Goal: Task Accomplishment & Management: Manage account settings

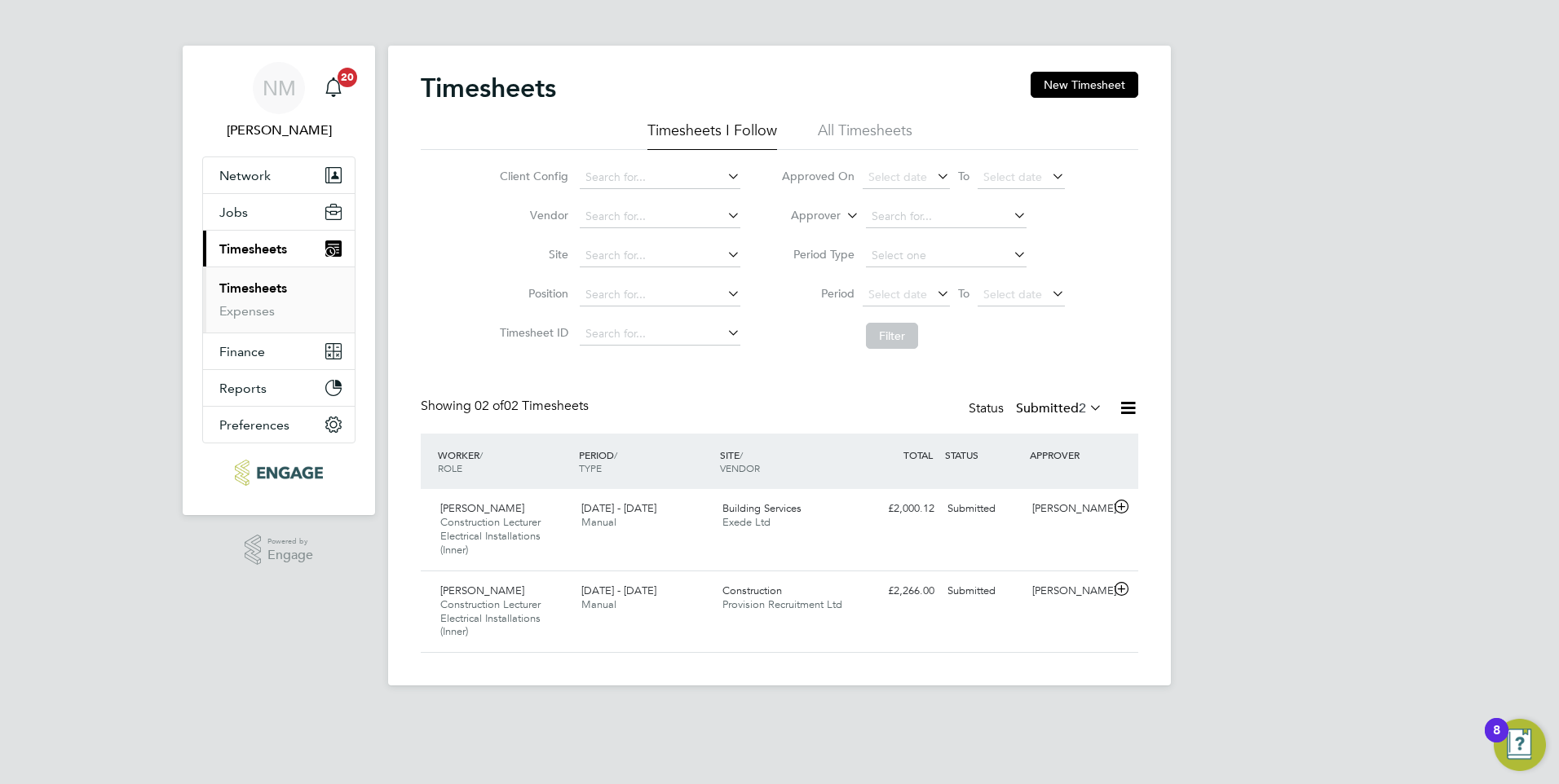
scroll to position [41, 142]
click at [554, 532] on div "Lawrence Jackson Construction Lecturer Electrical Installations (Inner) 22 - 28…" at bounding box center [504, 530] width 141 height 68
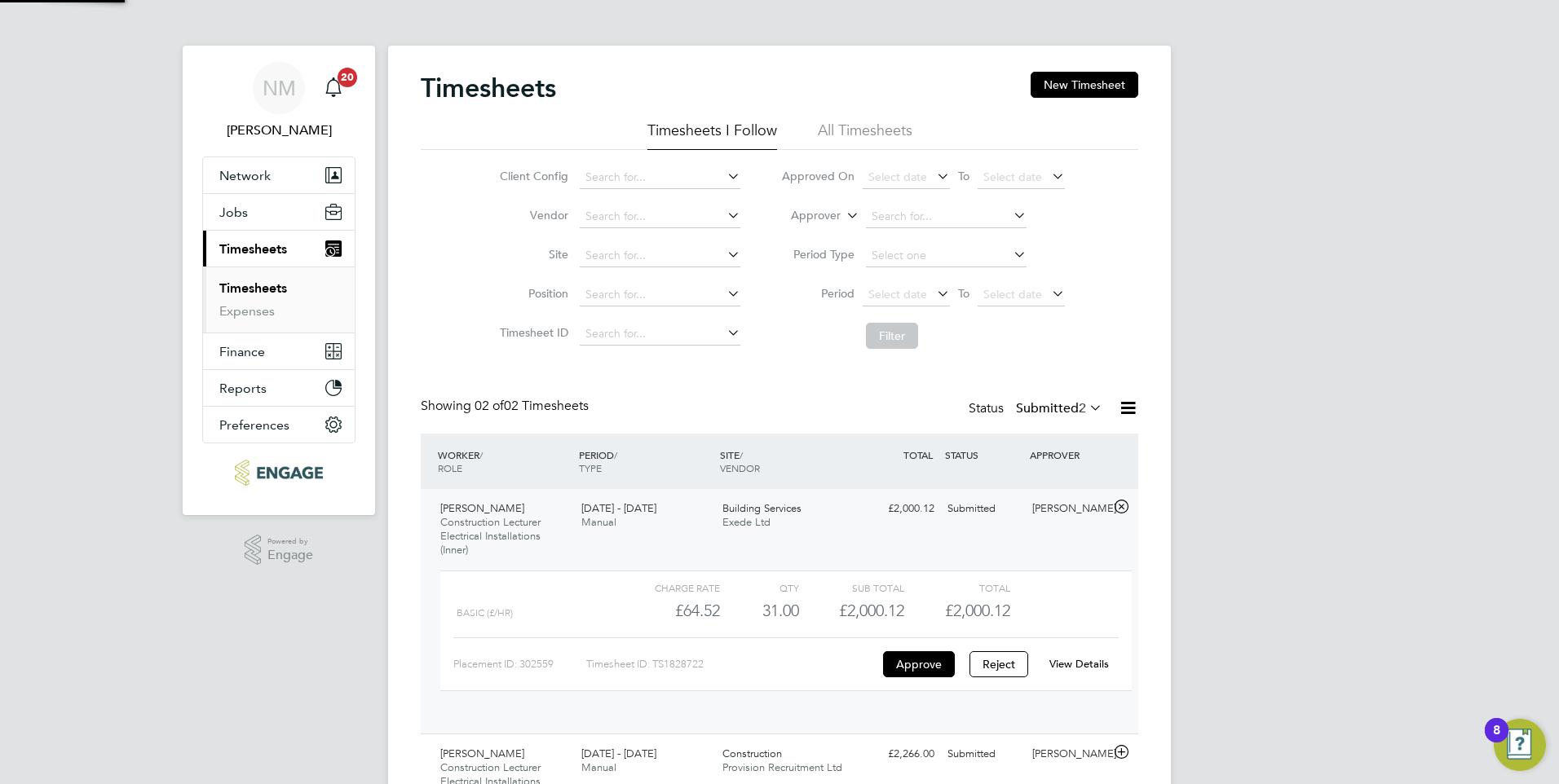
scroll to position [28, 159]
click at [904, 664] on button "Approve" at bounding box center [920, 665] width 72 height 26
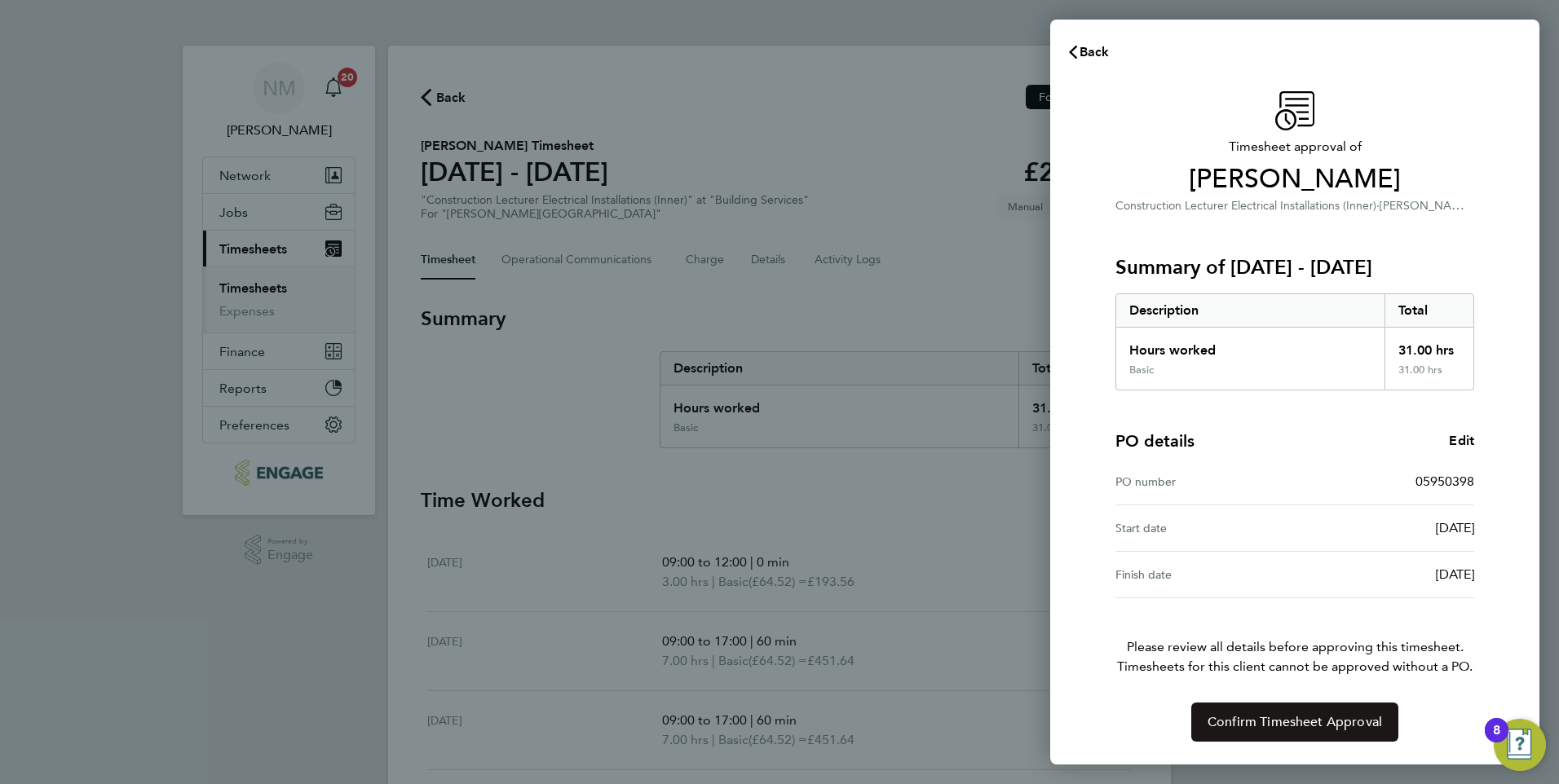
click at [1332, 734] on button "Confirm Timesheet Approval" at bounding box center [1296, 722] width 207 height 40
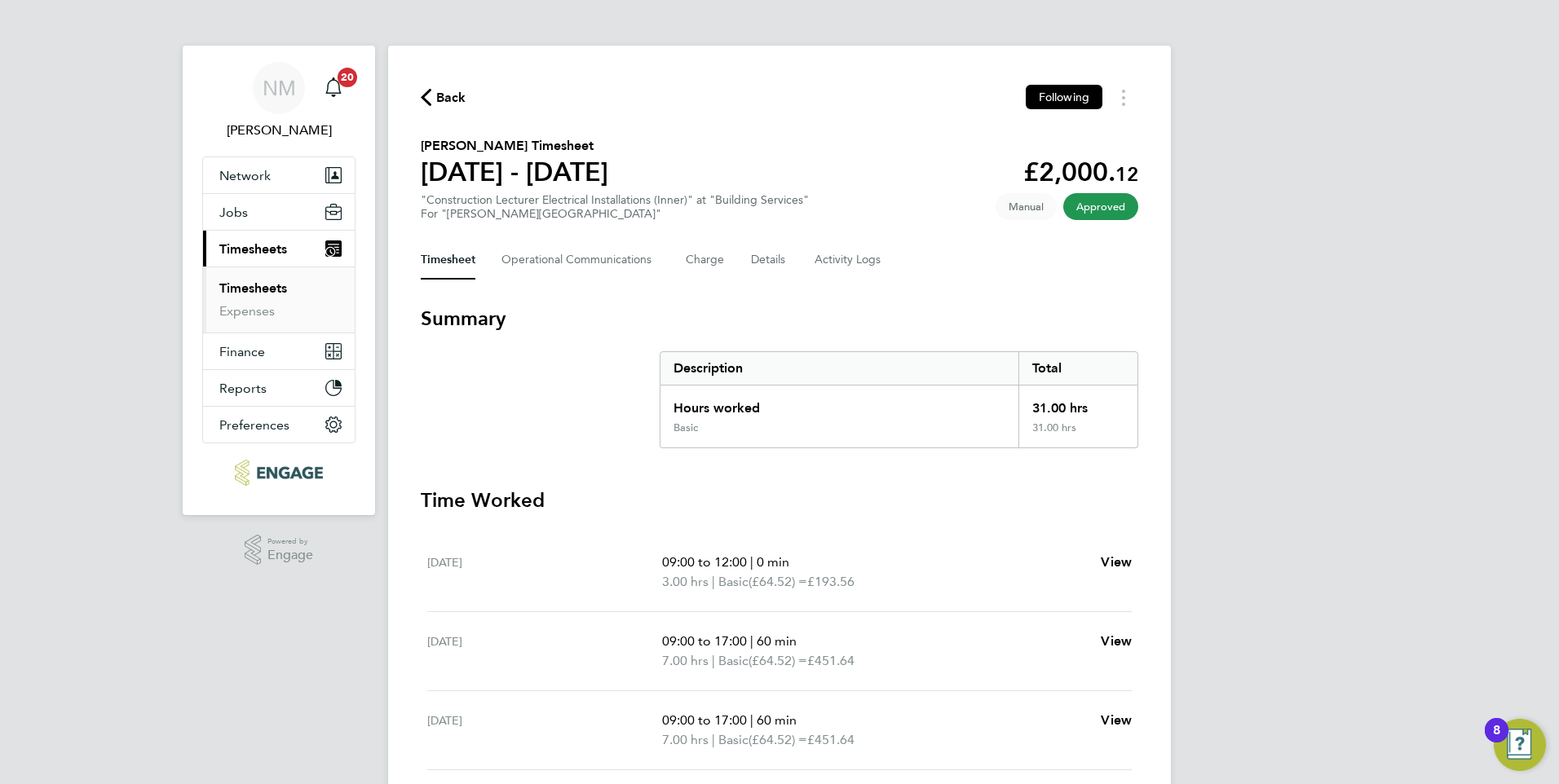
click at [446, 99] on span "Back" at bounding box center [451, 97] width 30 height 19
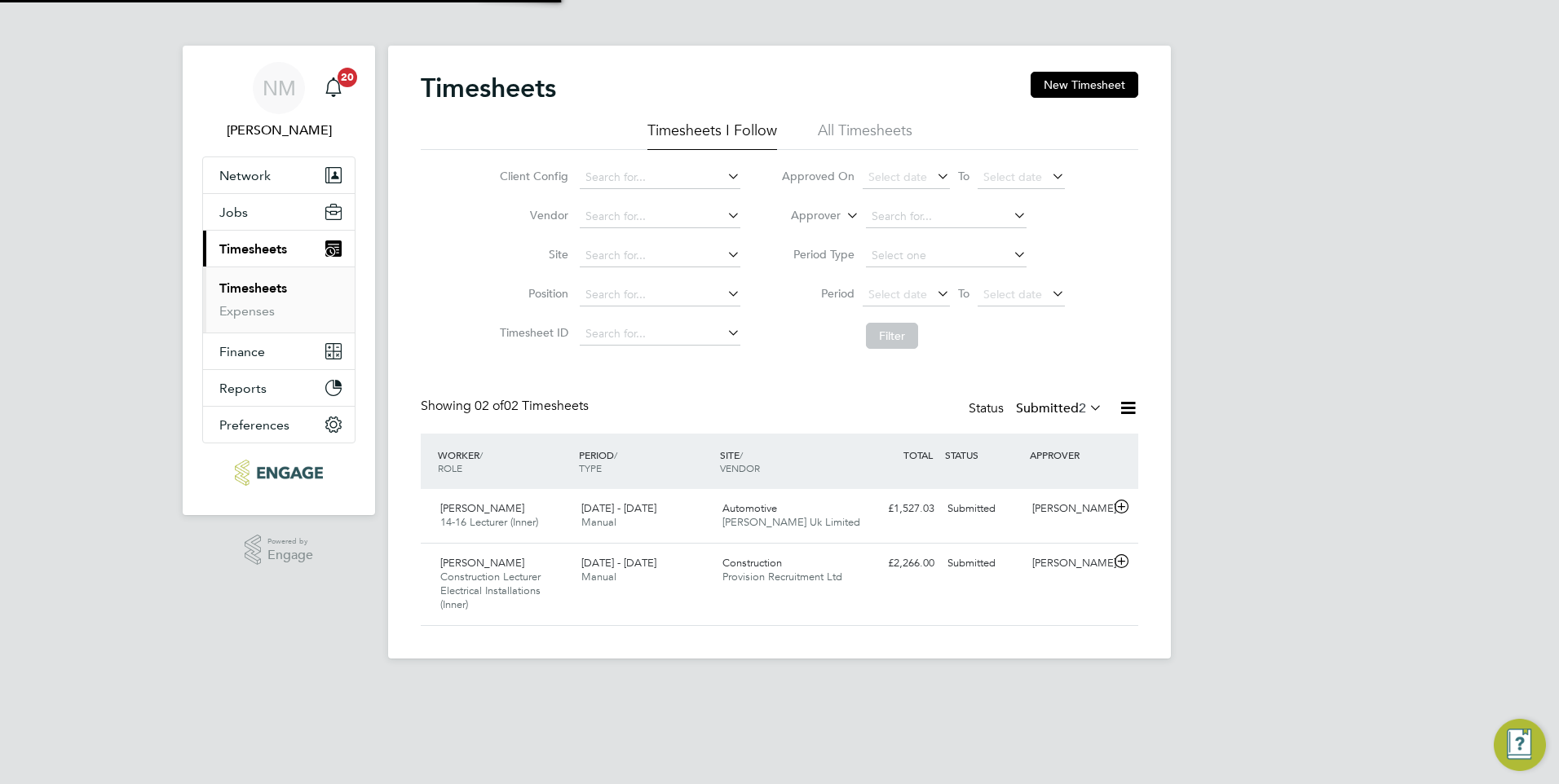
scroll to position [41, 142]
click at [506, 577] on span "Construction Lecturer Electrical Installations (Inner)" at bounding box center [490, 590] width 100 height 41
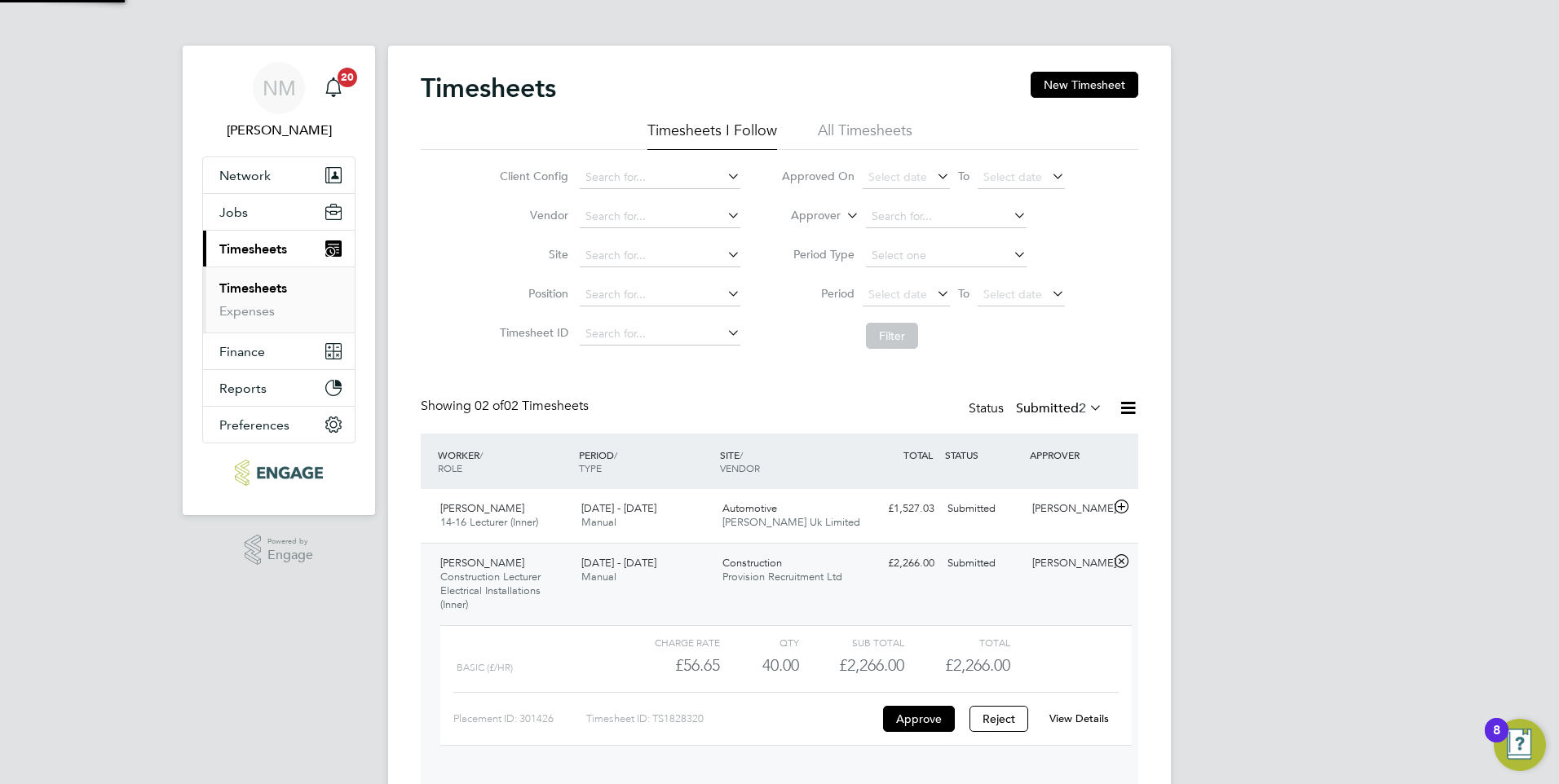
scroll to position [28, 159]
click at [907, 721] on button "Approve" at bounding box center [920, 719] width 72 height 26
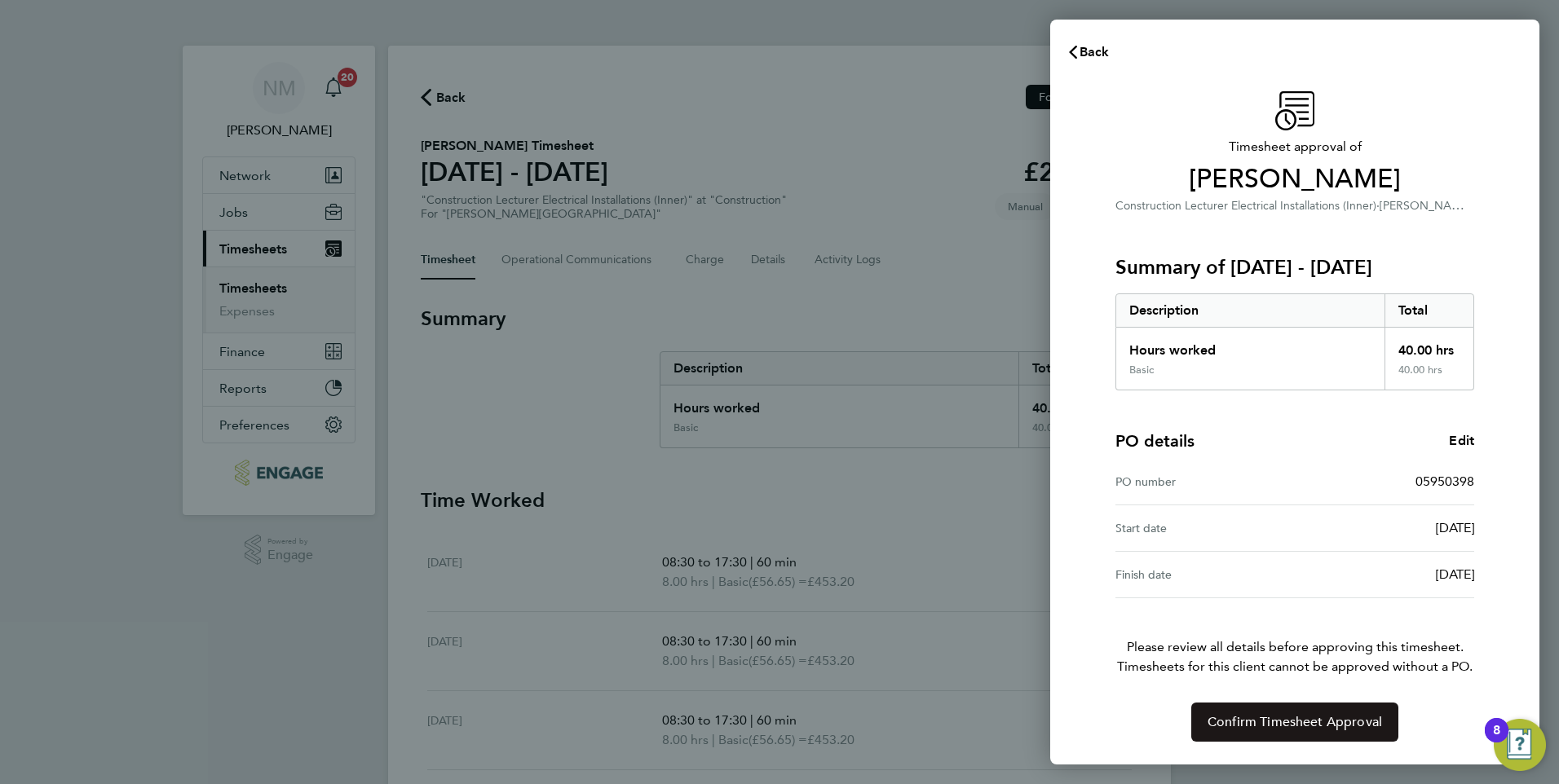
click at [1267, 726] on span "Confirm Timesheet Approval" at bounding box center [1295, 722] width 175 height 17
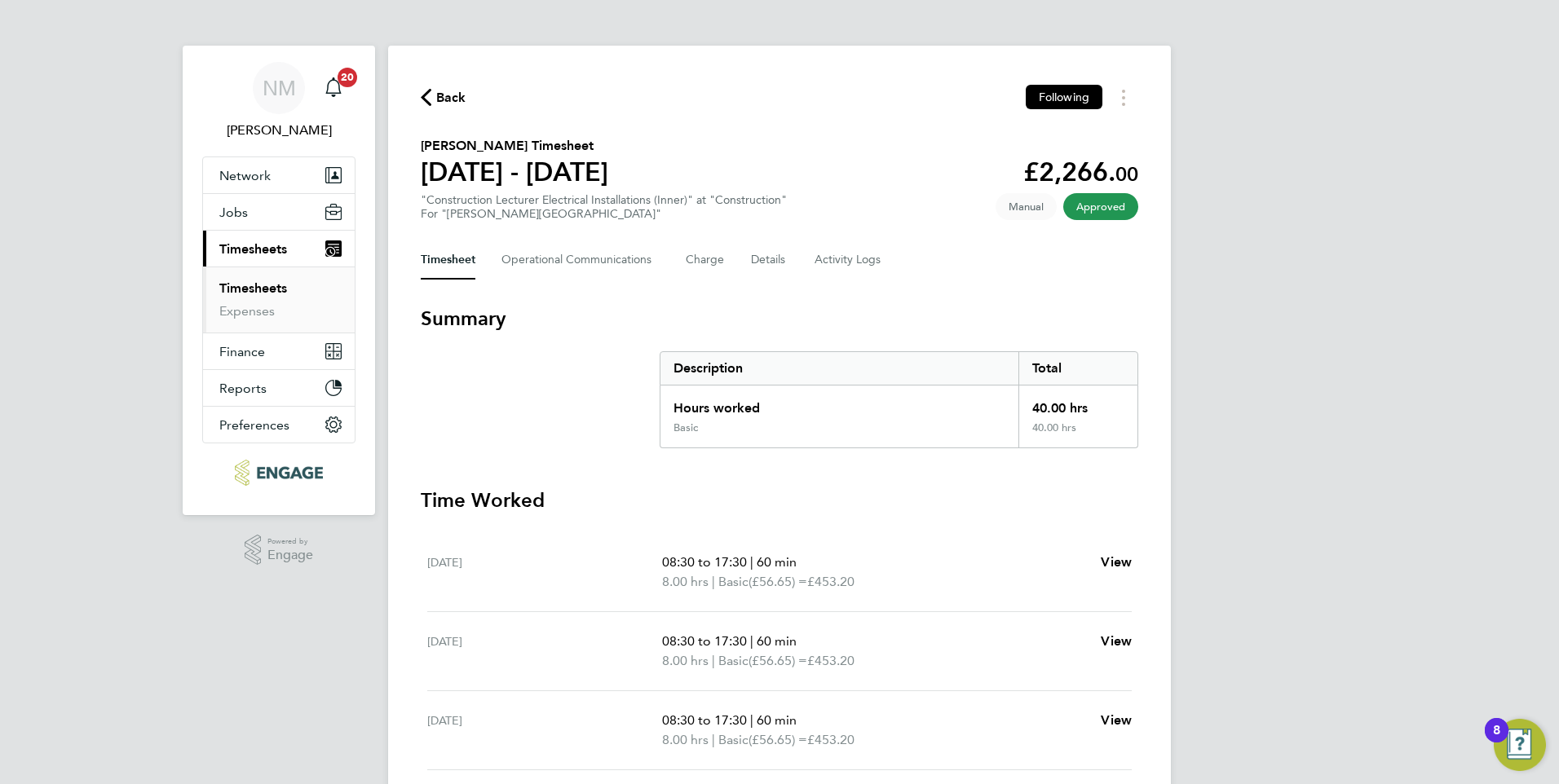
click at [264, 256] on span "Timesheets" at bounding box center [253, 249] width 68 height 16
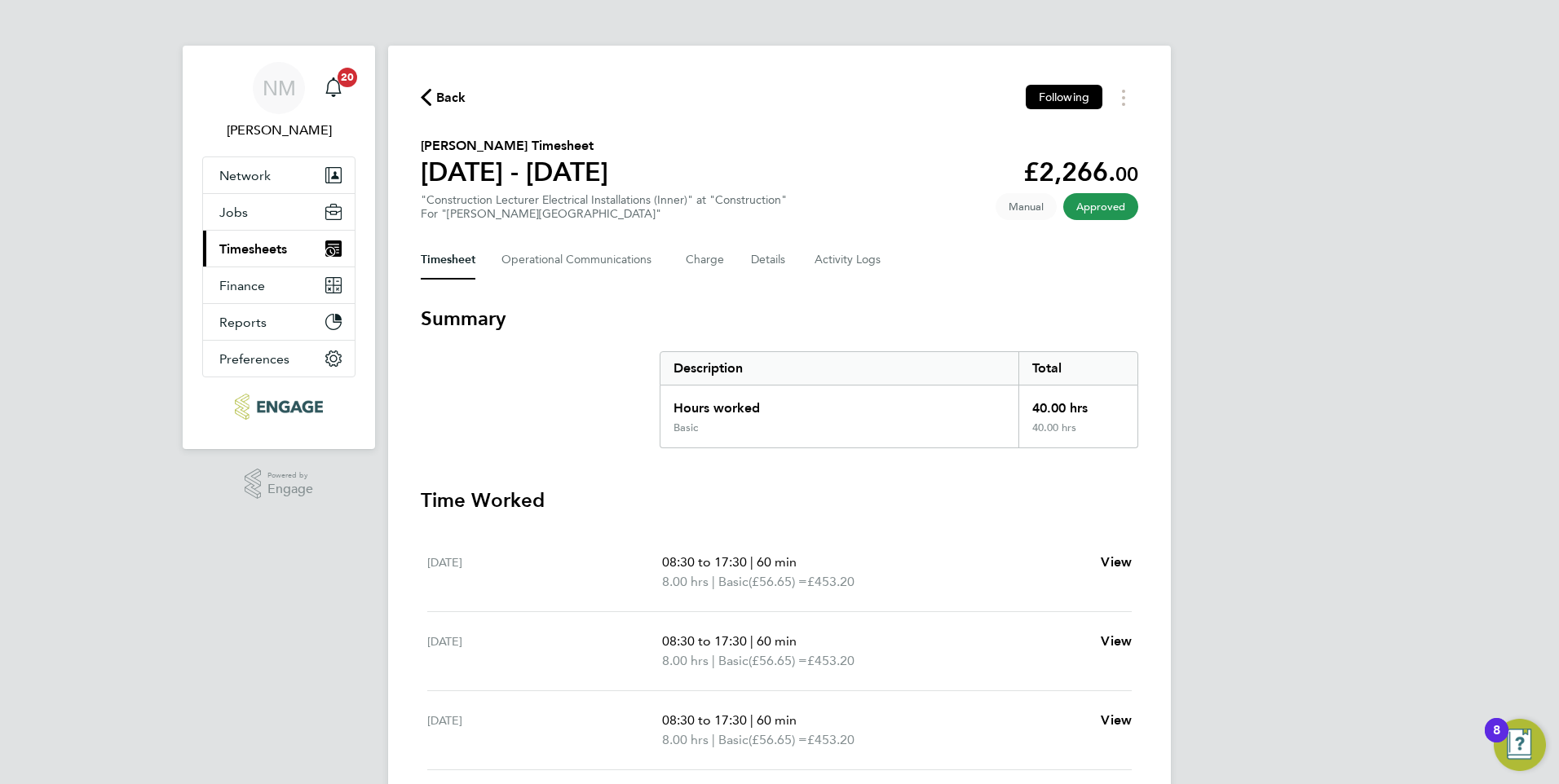
click at [279, 248] on span "Timesheets" at bounding box center [253, 249] width 68 height 16
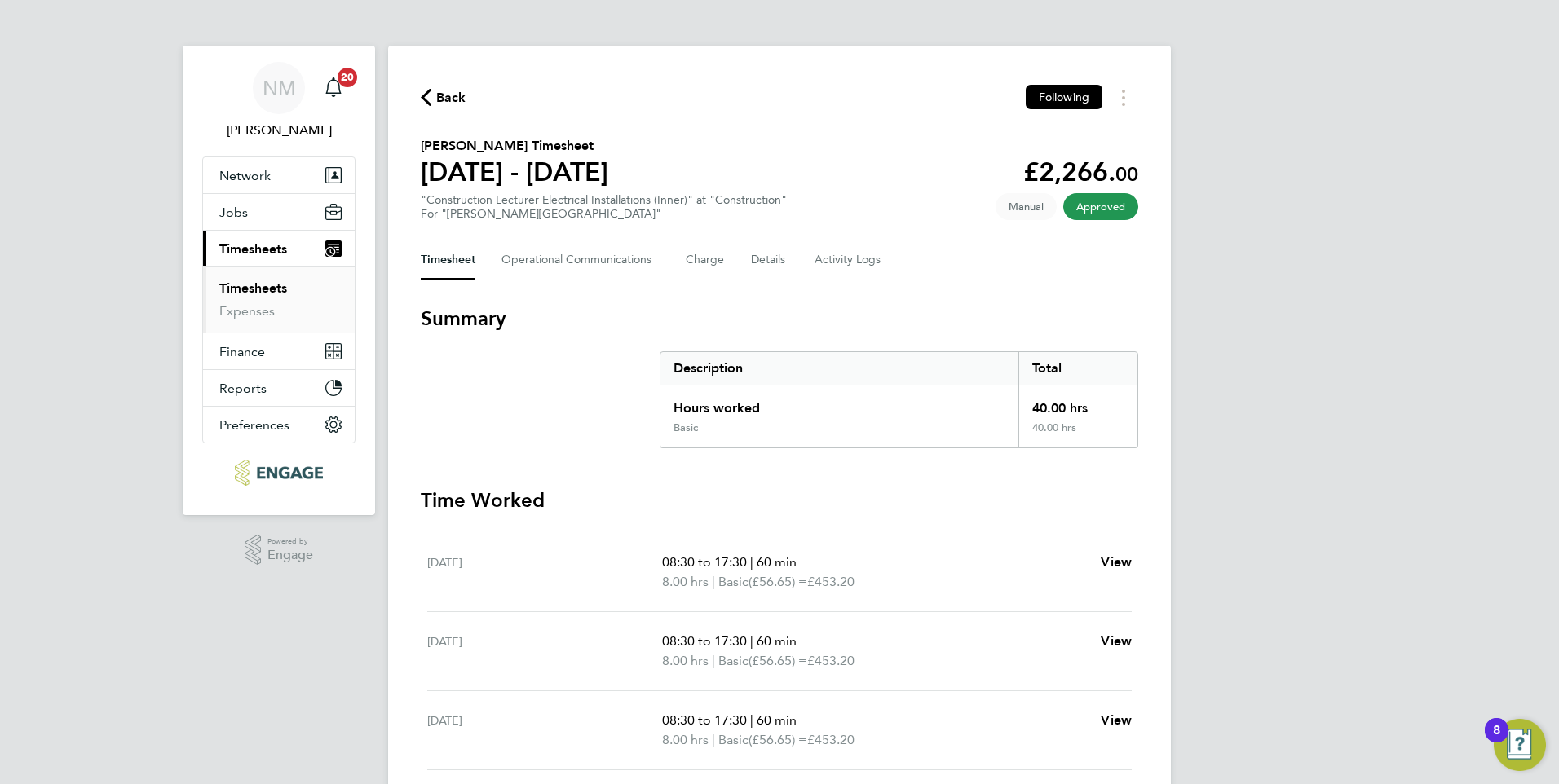
click at [252, 251] on span "Timesheets" at bounding box center [253, 249] width 68 height 16
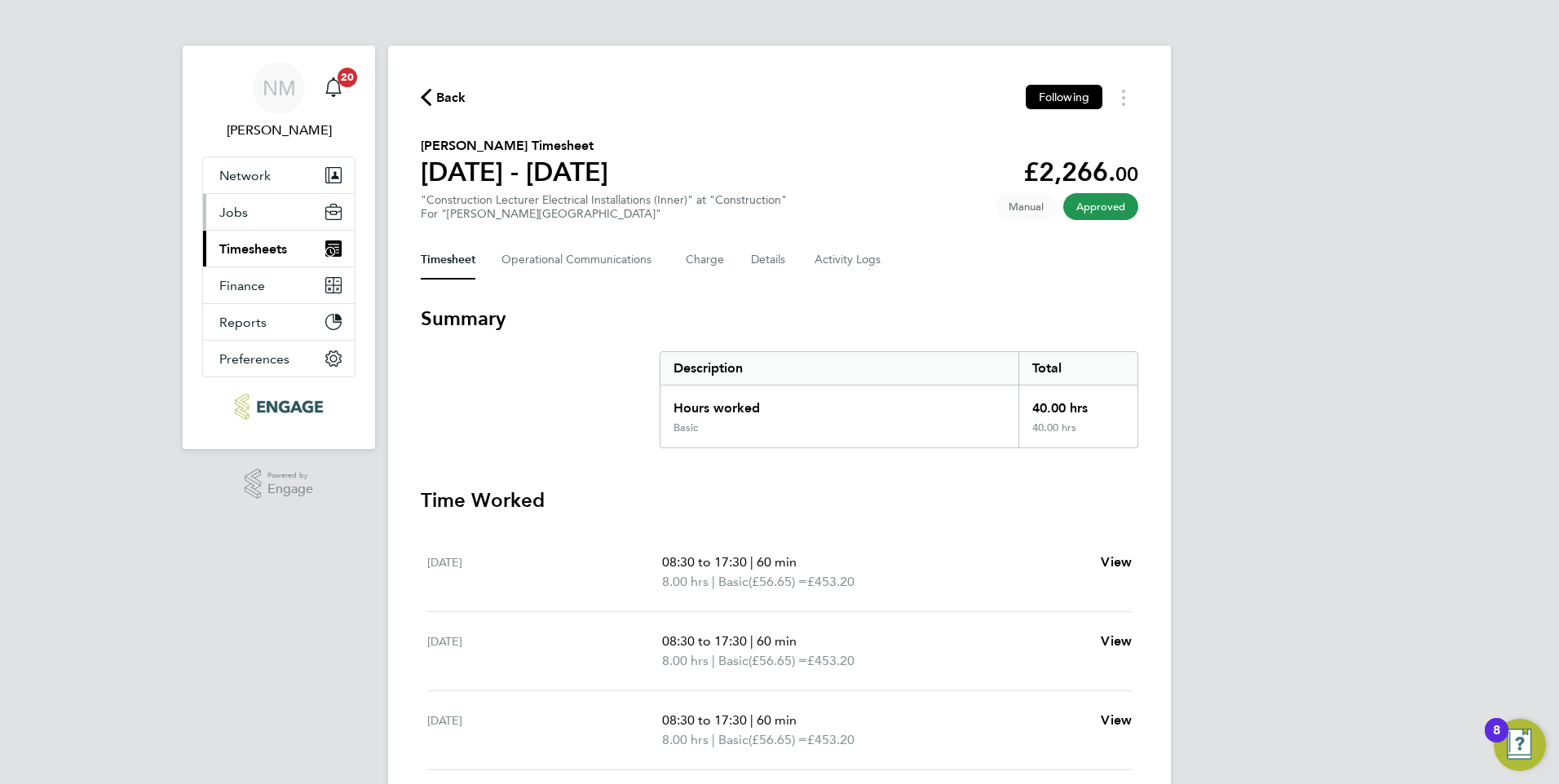
click at [243, 218] on span "Jobs" at bounding box center [234, 212] width 29 height 16
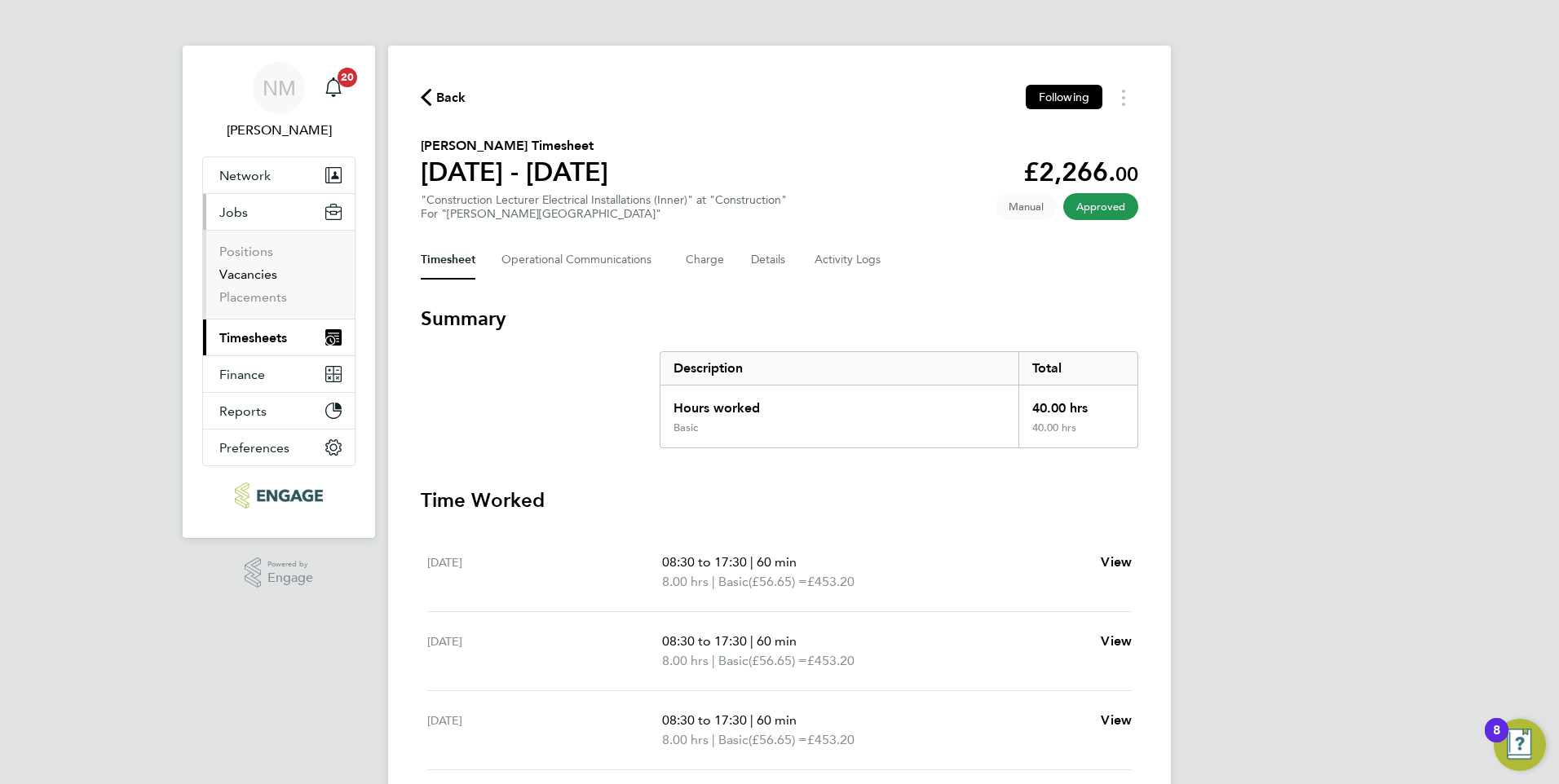
click at [252, 273] on link "Vacancies" at bounding box center [249, 275] width 58 height 16
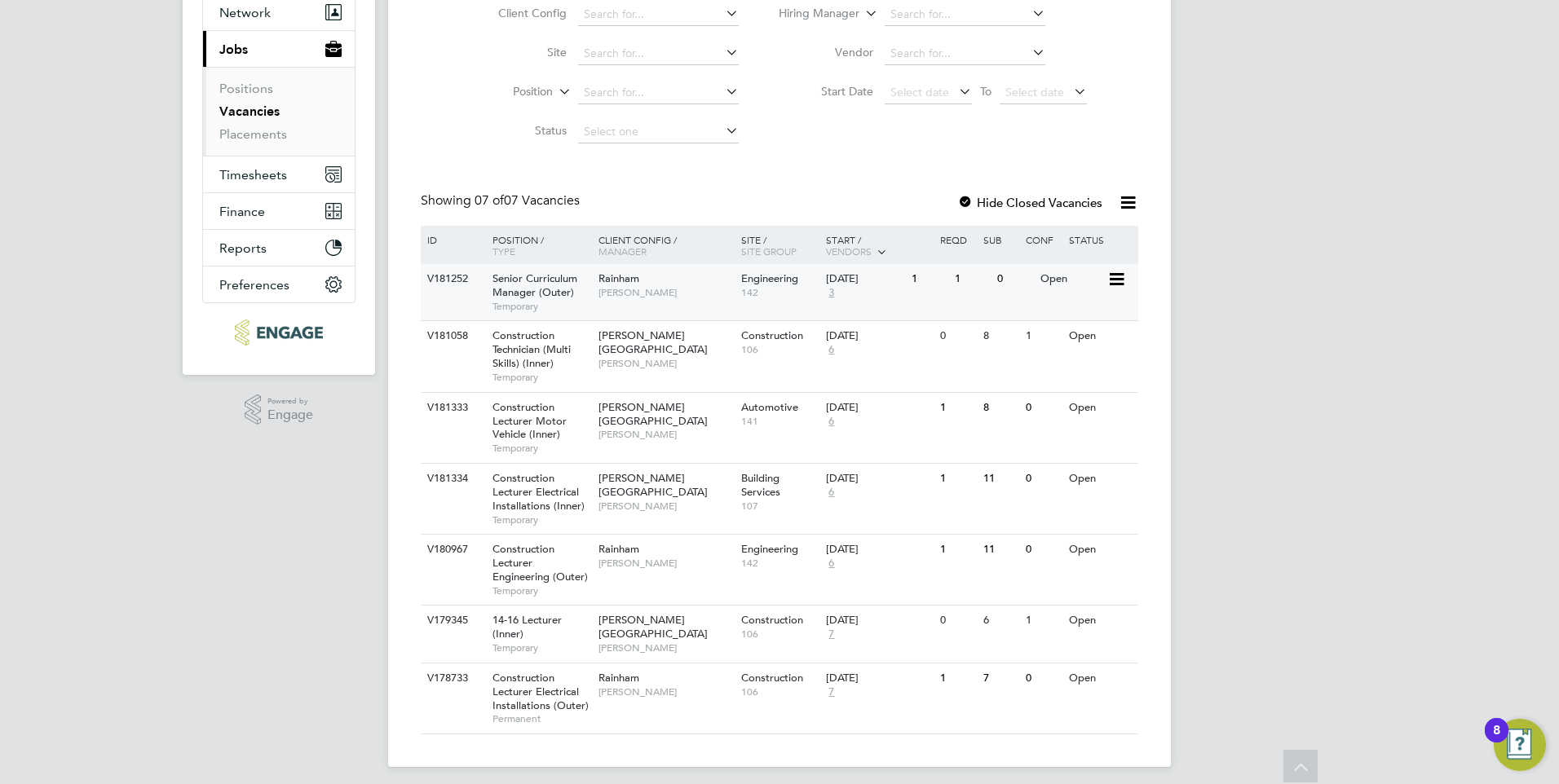
scroll to position [172, 0]
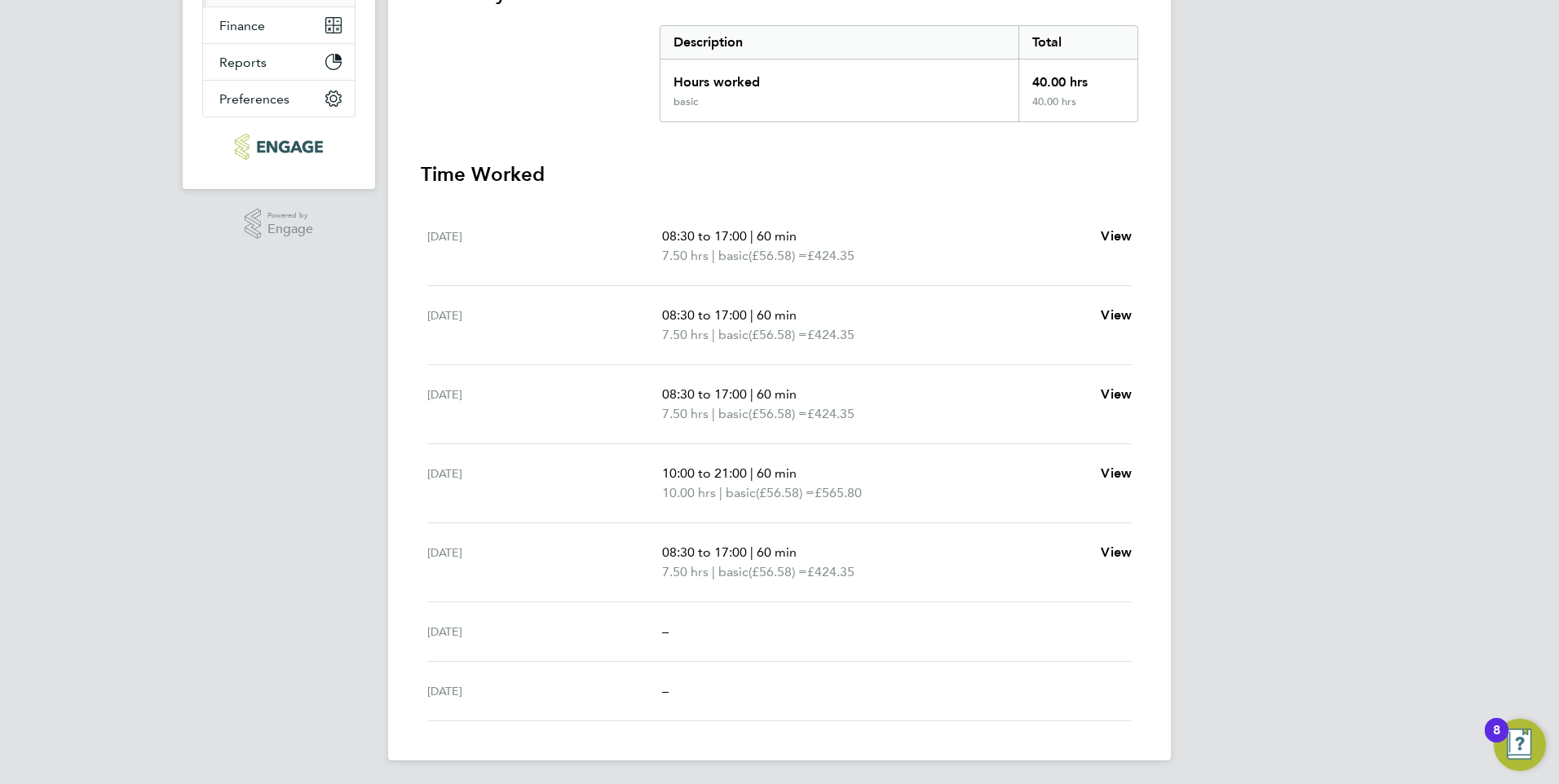
scroll to position [328, 0]
click at [1125, 234] on span "View" at bounding box center [1116, 234] width 31 height 16
select select "60"
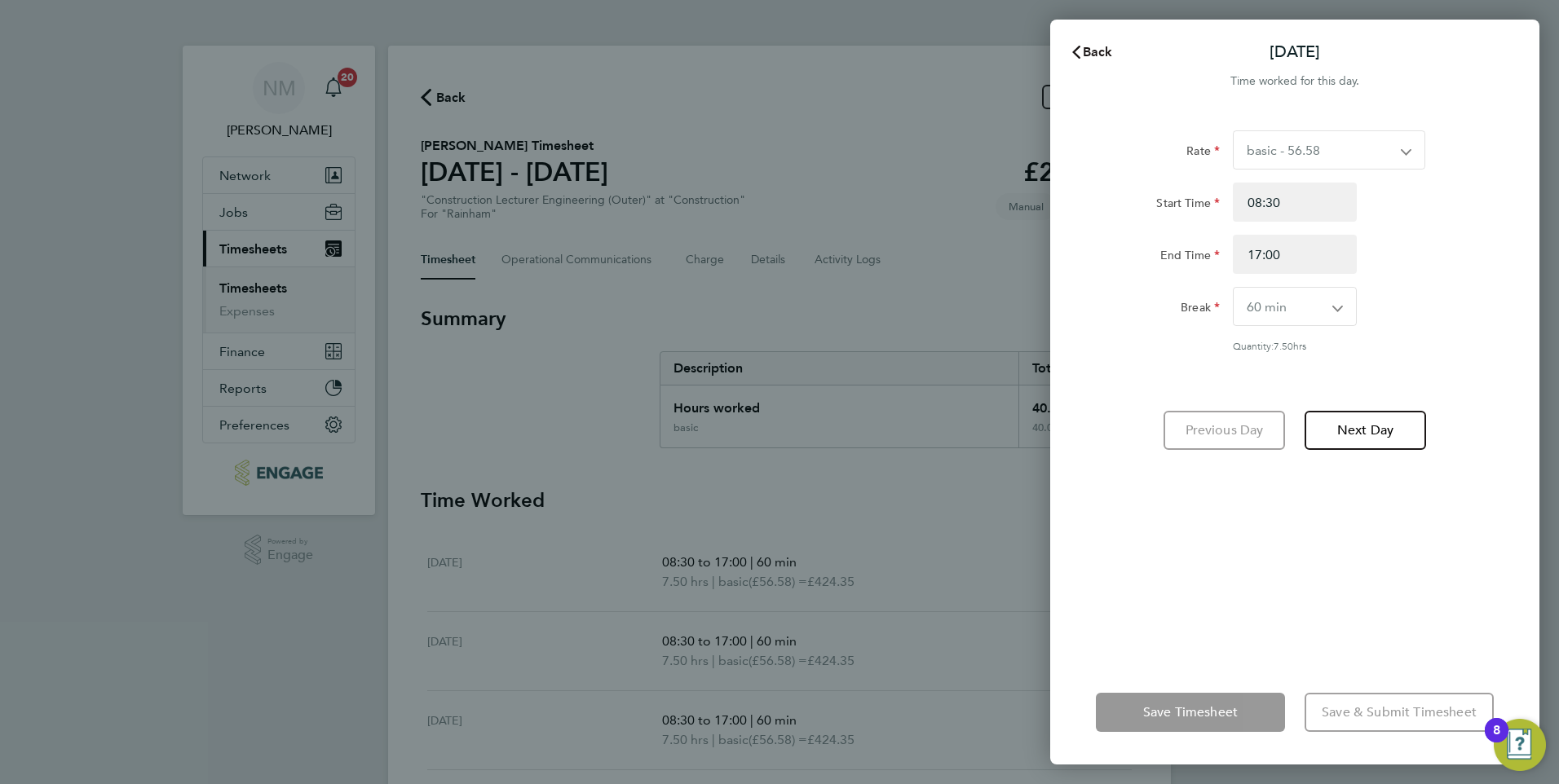
click at [1097, 54] on span "Back" at bounding box center [1098, 52] width 30 height 16
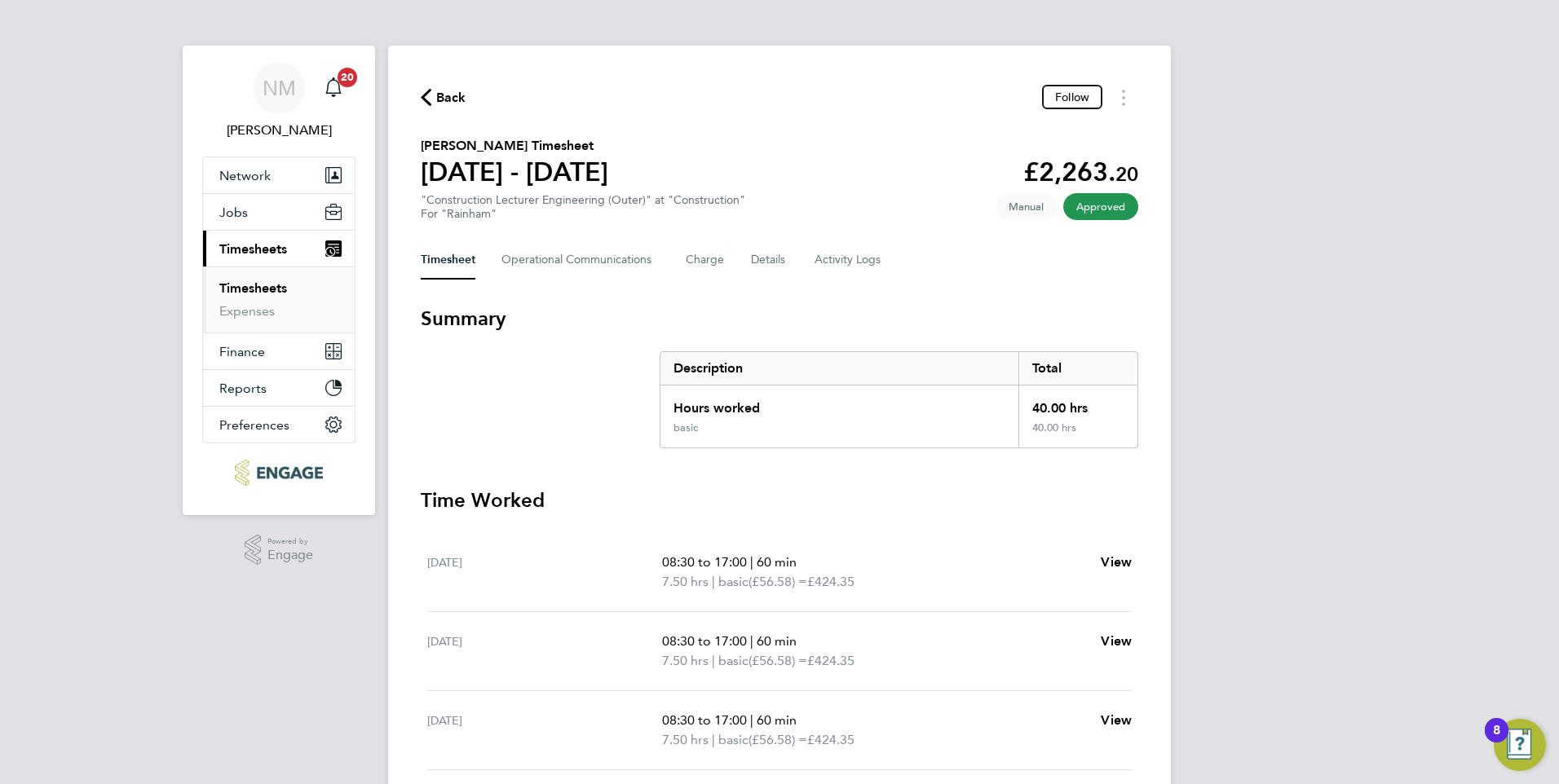
click at [256, 291] on link "Timesheets" at bounding box center [253, 288] width 68 height 16
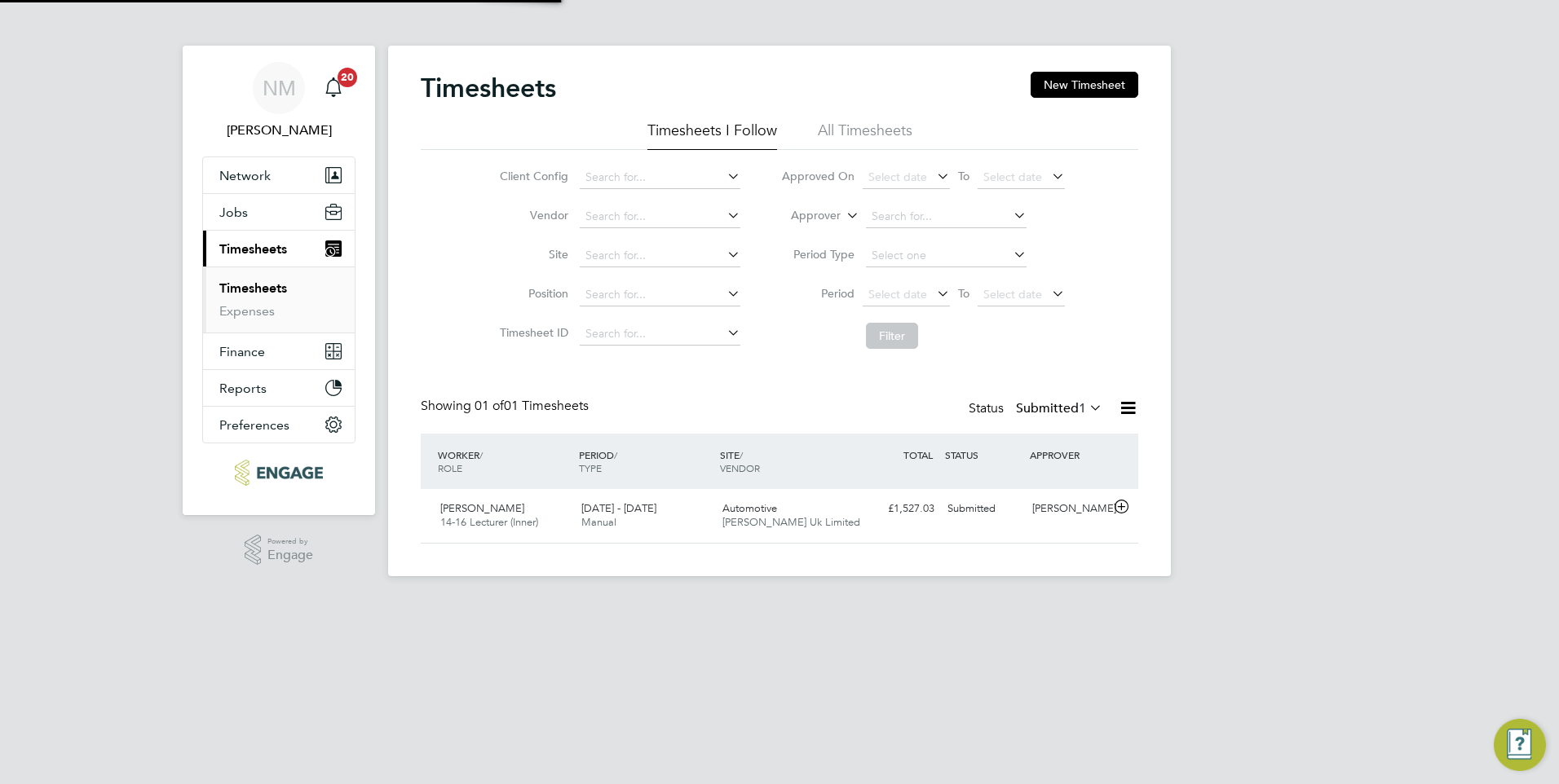
scroll to position [41, 142]
click at [617, 516] on div "22 - 28 Sep 2025 Manual" at bounding box center [646, 516] width 141 height 40
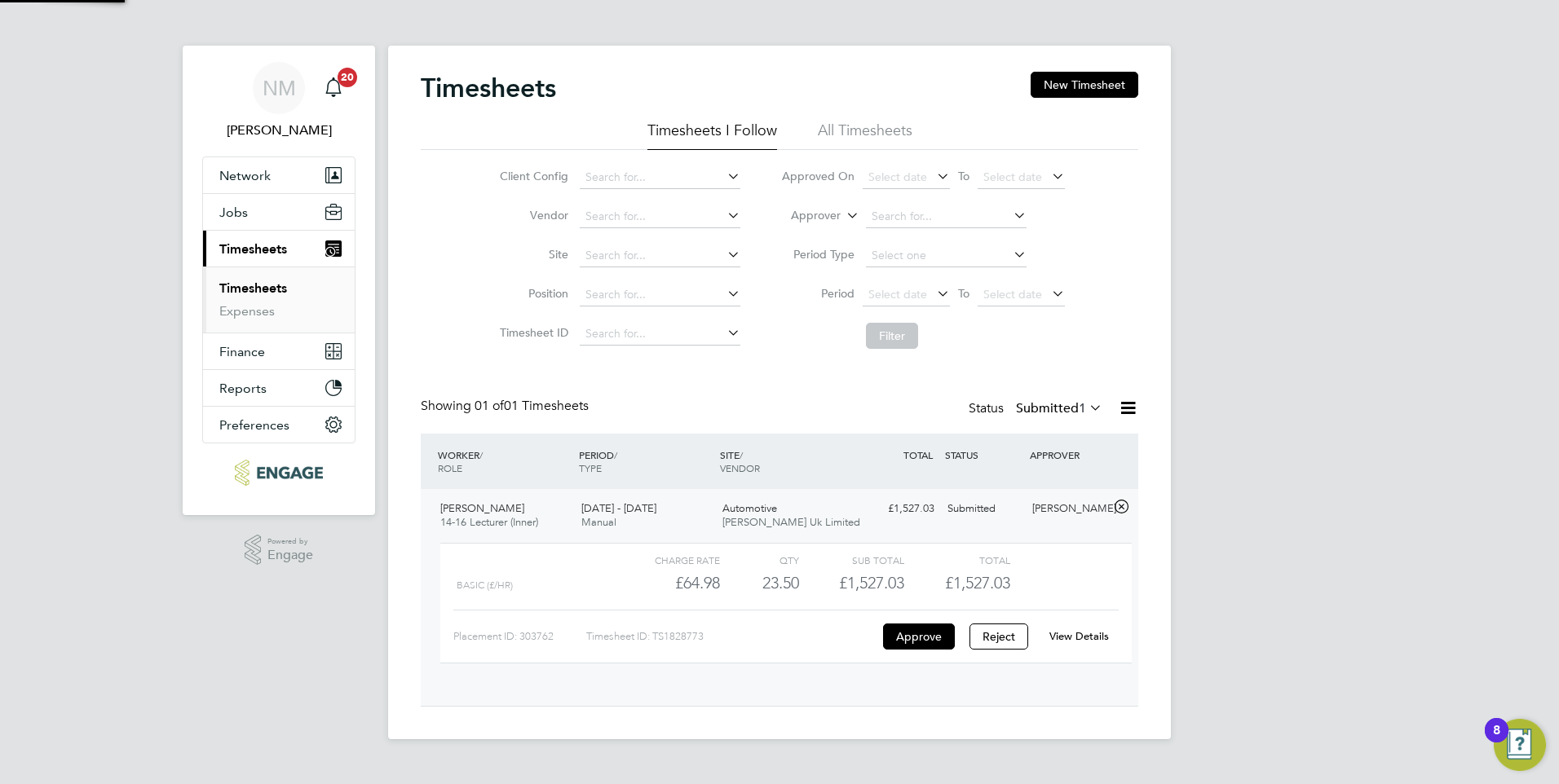
scroll to position [28, 159]
click at [913, 634] on button "Approve" at bounding box center [920, 637] width 72 height 26
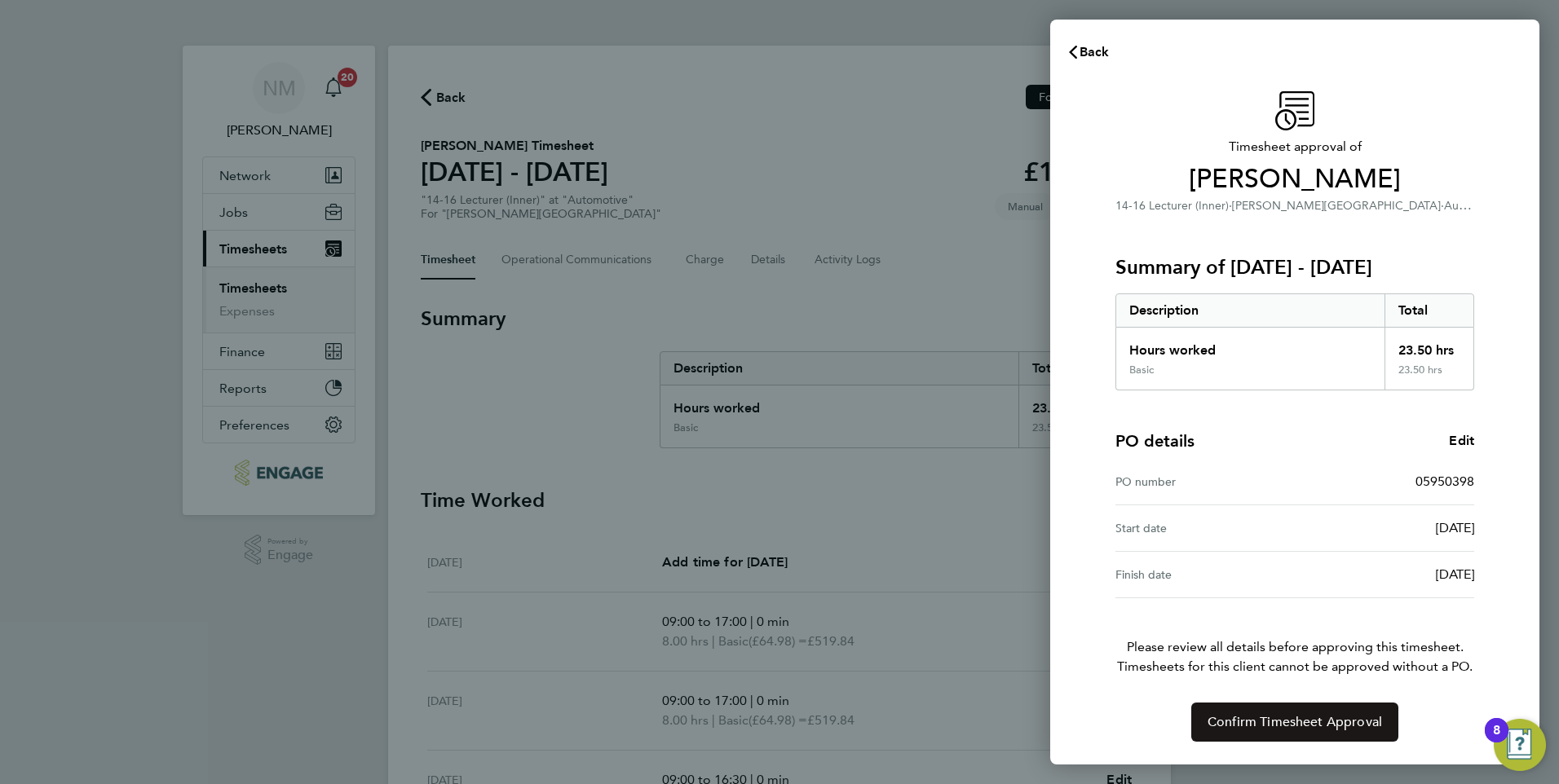
click at [1261, 715] on span "Confirm Timesheet Approval" at bounding box center [1295, 722] width 175 height 17
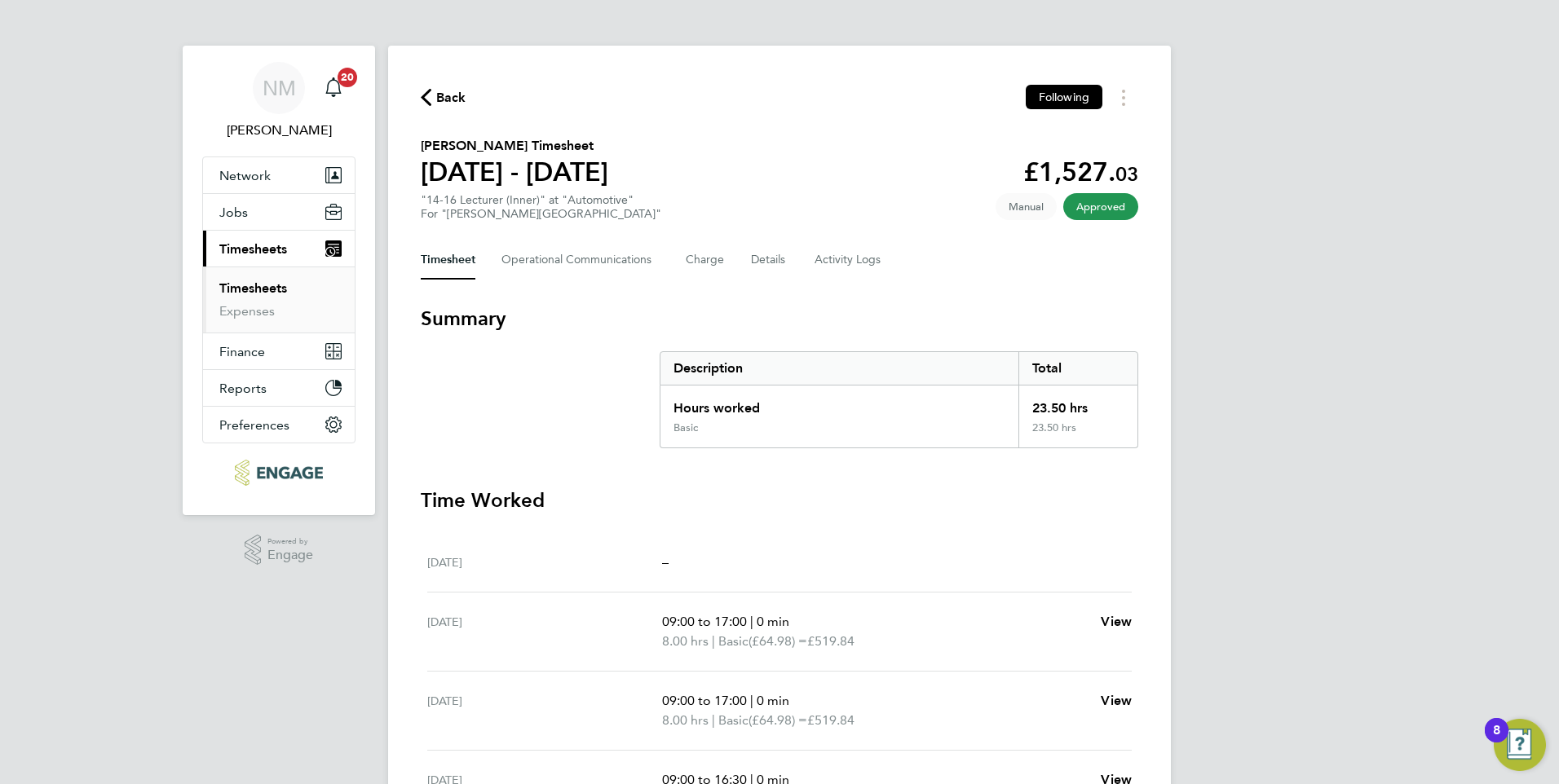
click at [248, 254] on span "Timesheets" at bounding box center [253, 249] width 68 height 16
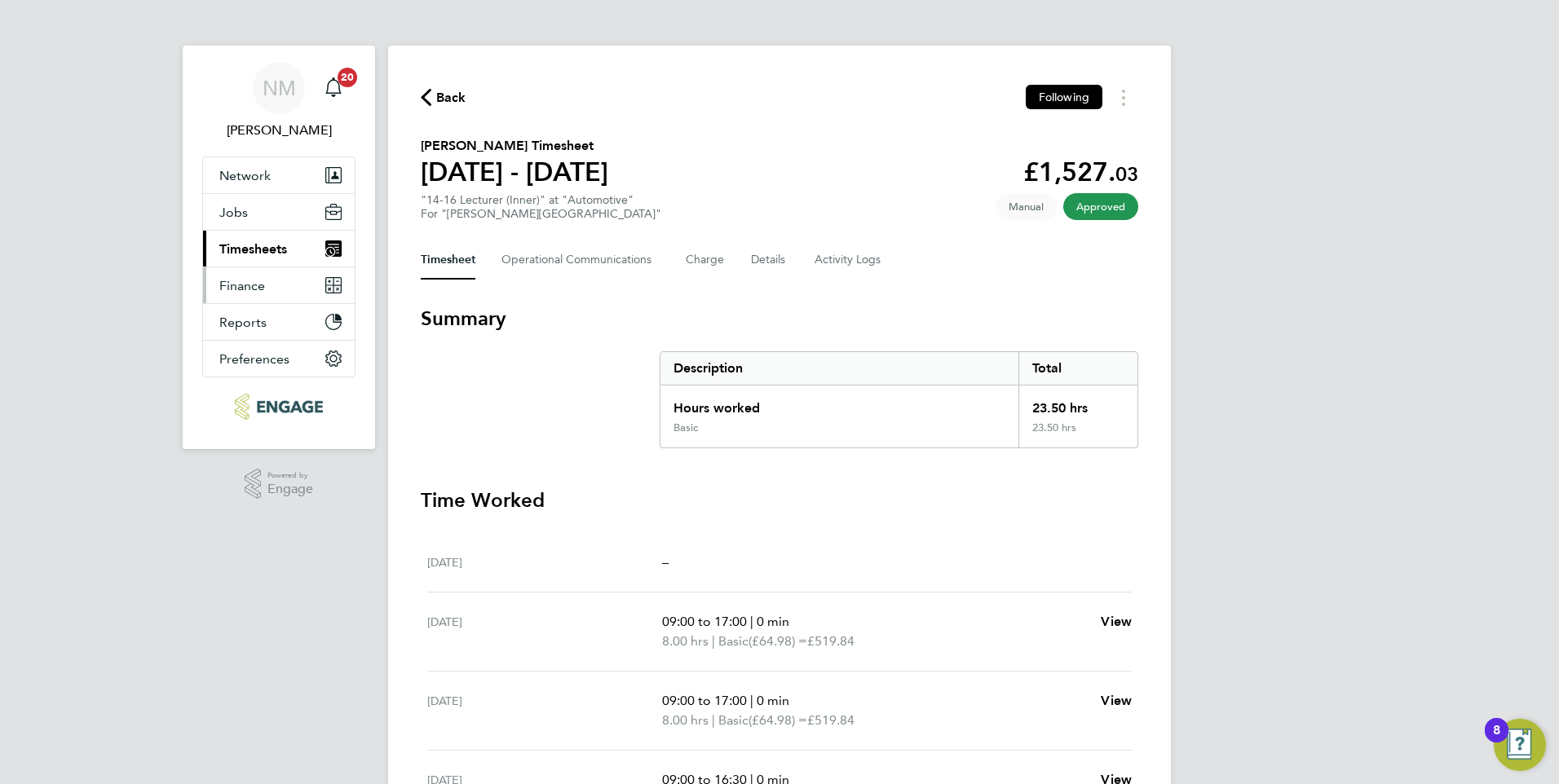
click at [249, 290] on span "Finance" at bounding box center [242, 286] width 46 height 16
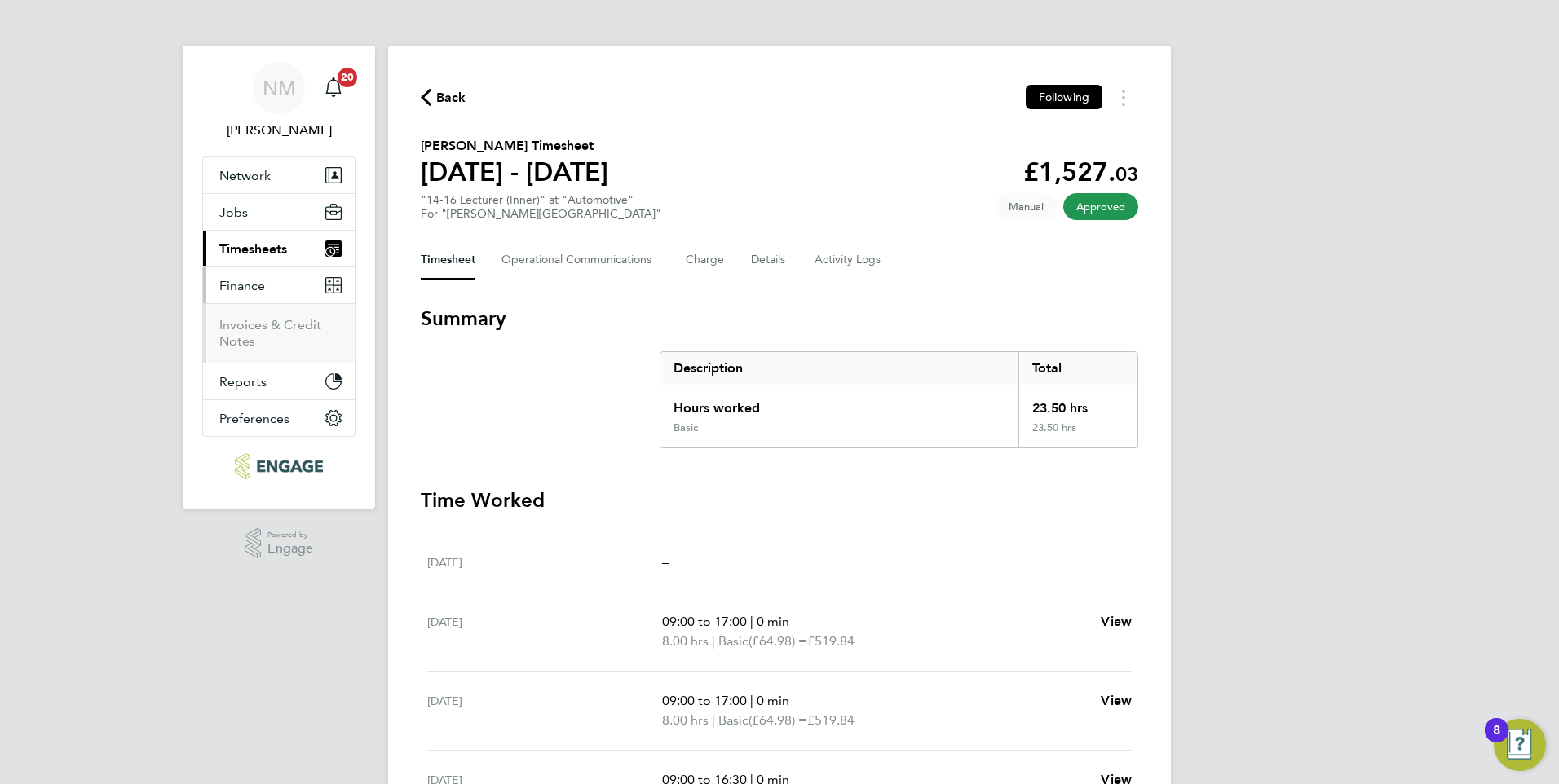
click at [257, 251] on span "Timesheets" at bounding box center [253, 249] width 68 height 16
click at [256, 288] on link "Timesheets" at bounding box center [253, 288] width 68 height 16
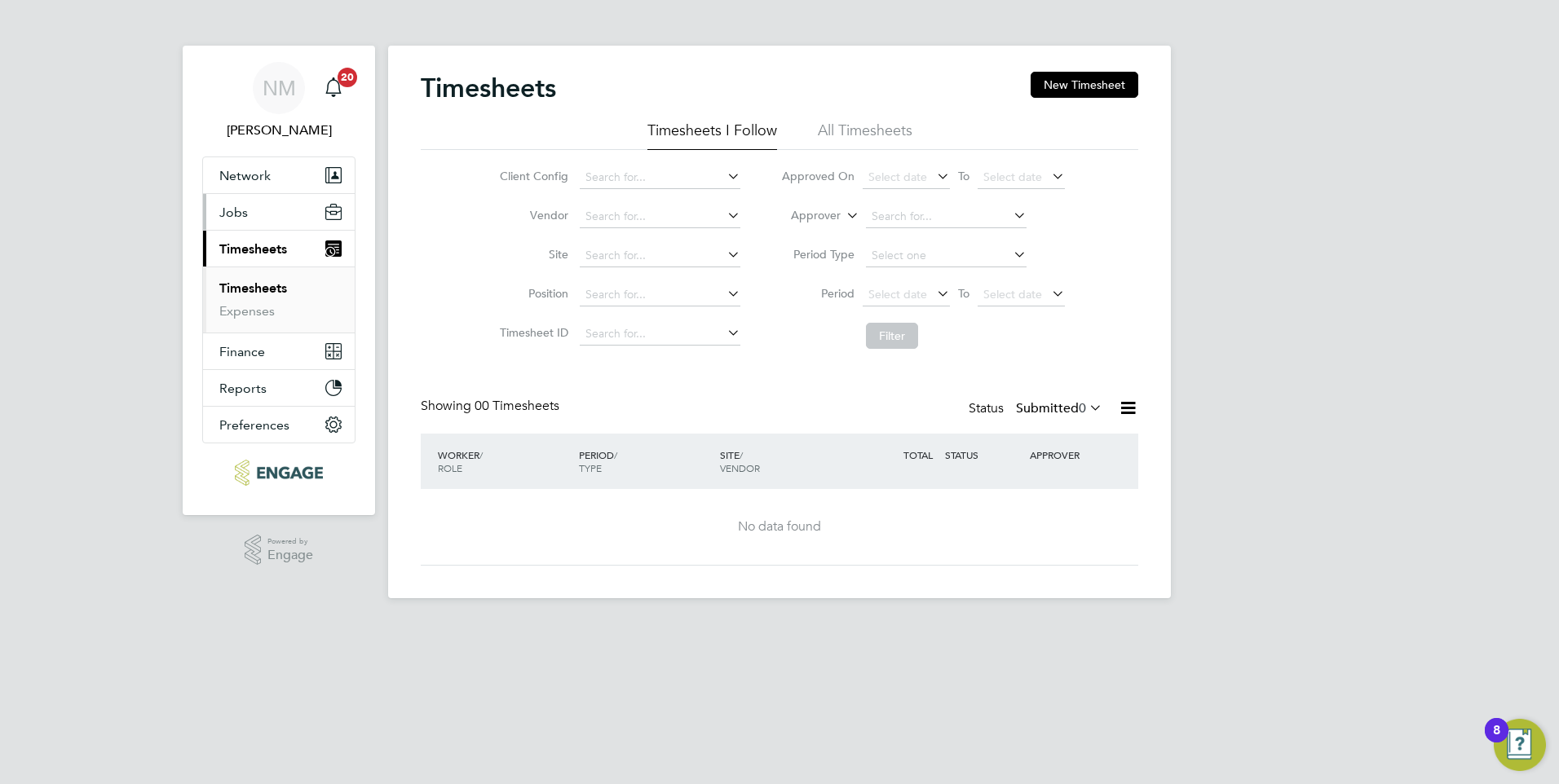
click at [243, 213] on span "Jobs" at bounding box center [234, 212] width 29 height 16
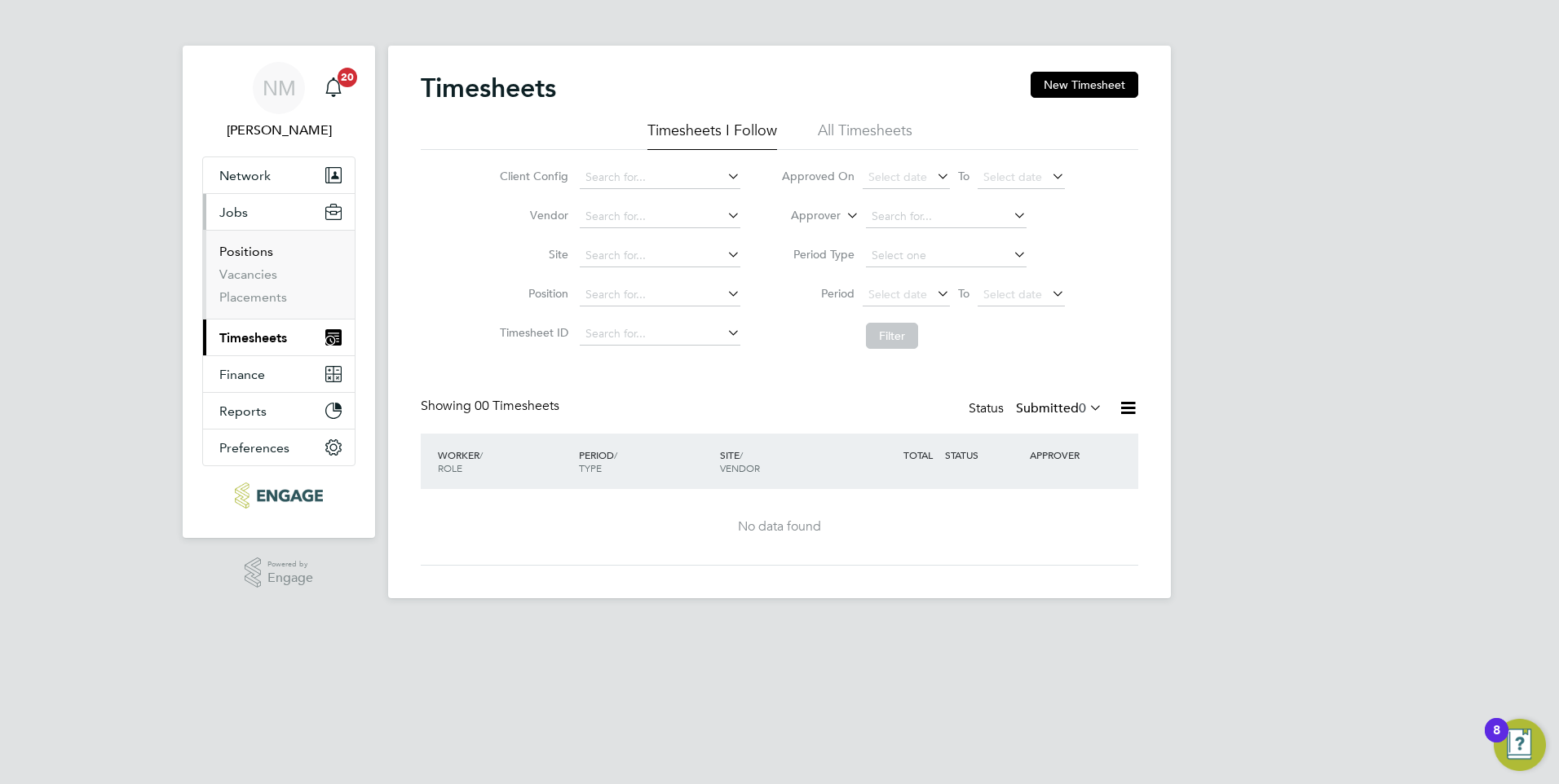
click at [253, 255] on link "Positions" at bounding box center [246, 252] width 54 height 16
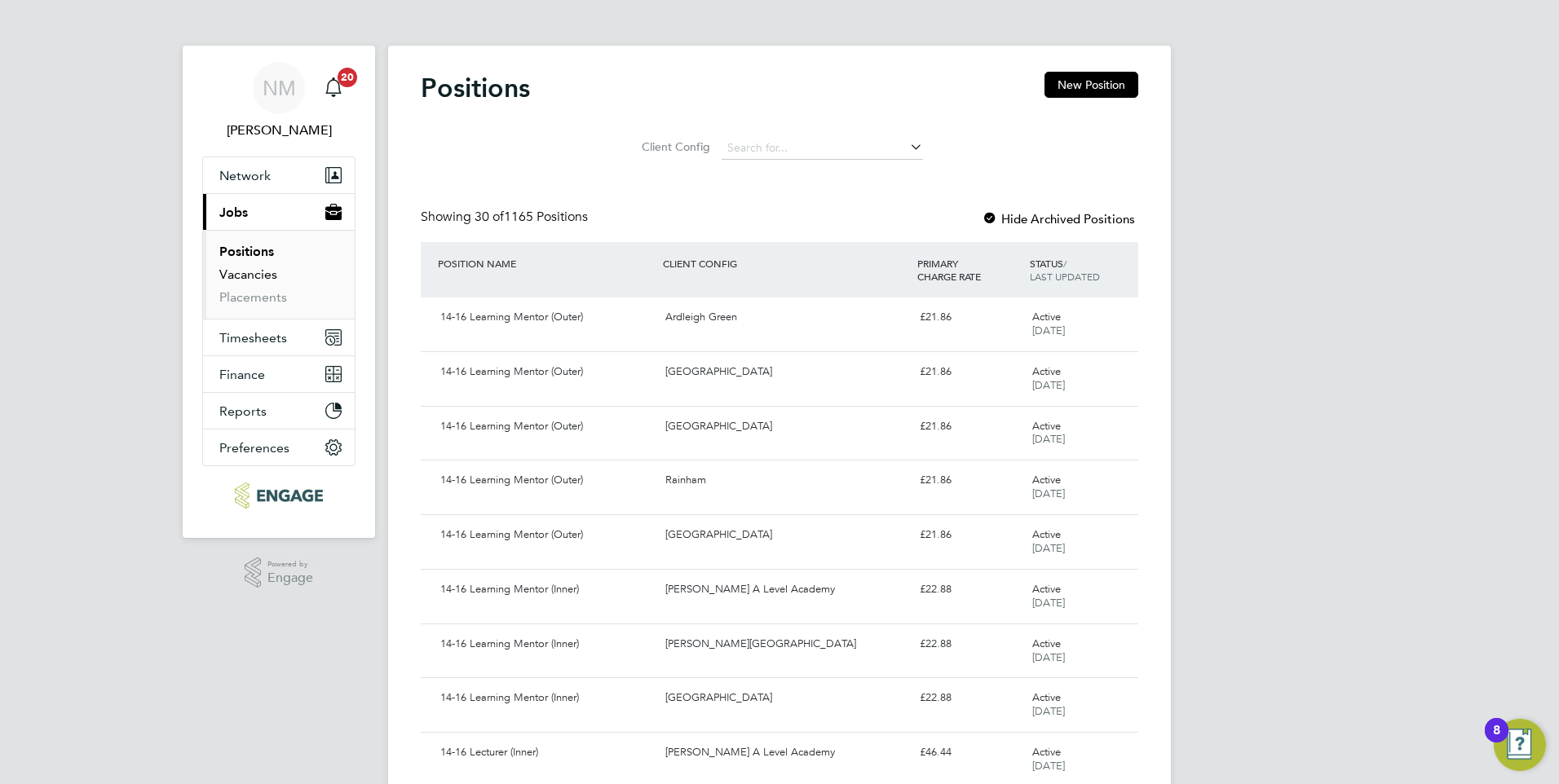
click at [260, 277] on link "Vacancies" at bounding box center [249, 275] width 58 height 16
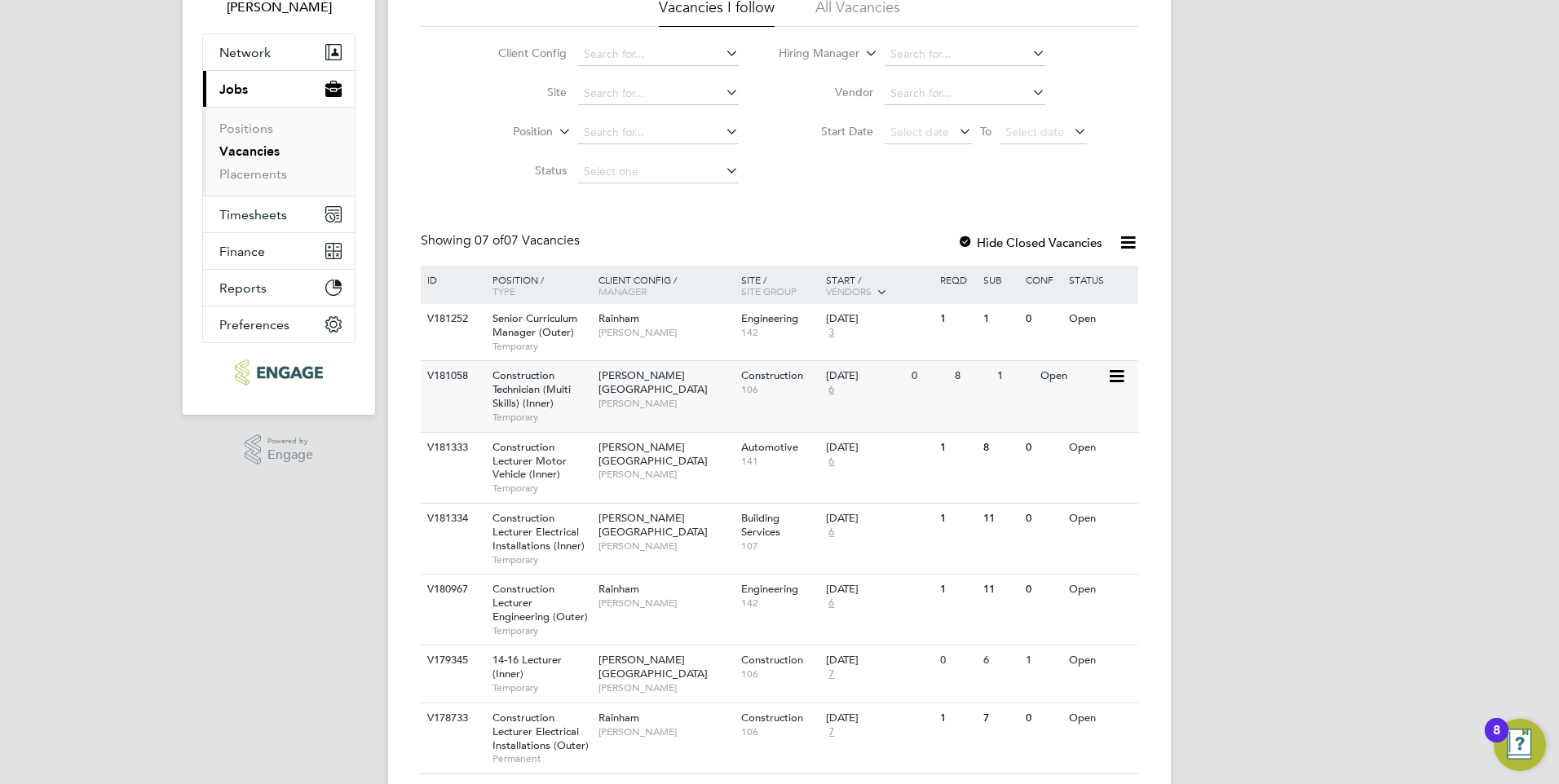
scroll to position [172, 0]
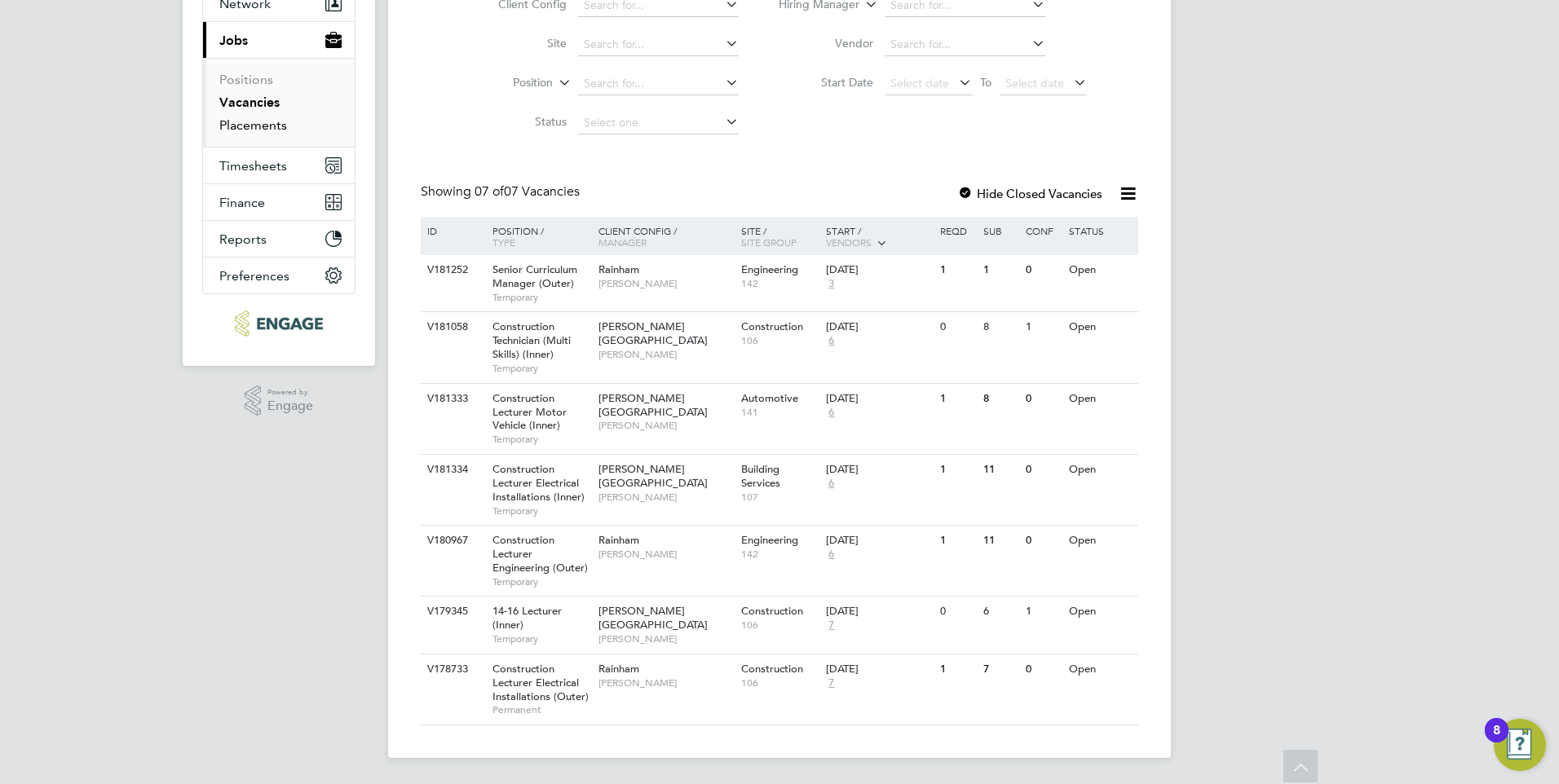
click at [269, 132] on link "Placements" at bounding box center [253, 126] width 68 height 16
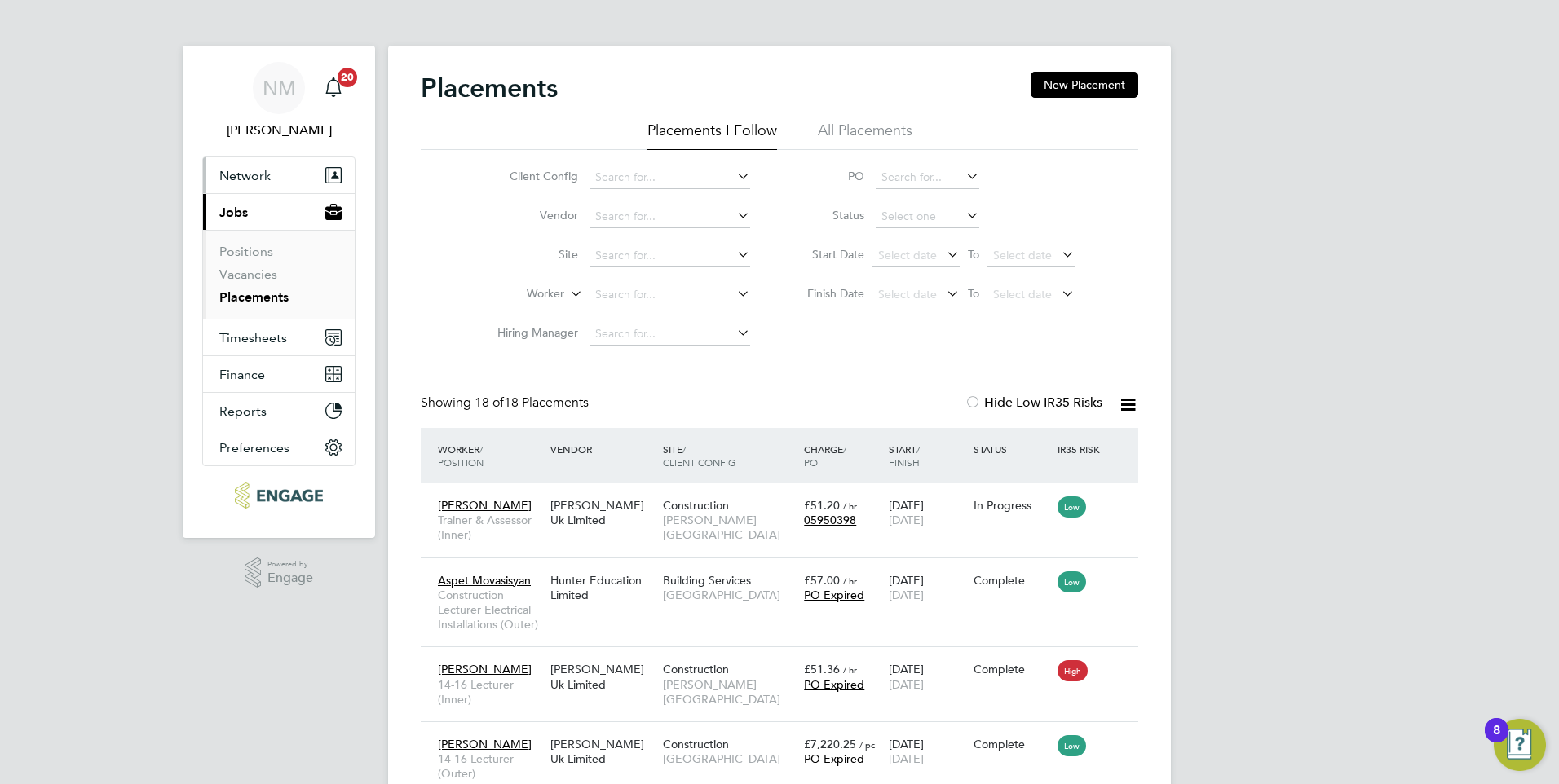
click at [250, 174] on span "Network" at bounding box center [245, 176] width 52 height 16
